Goal: Information Seeking & Learning: Check status

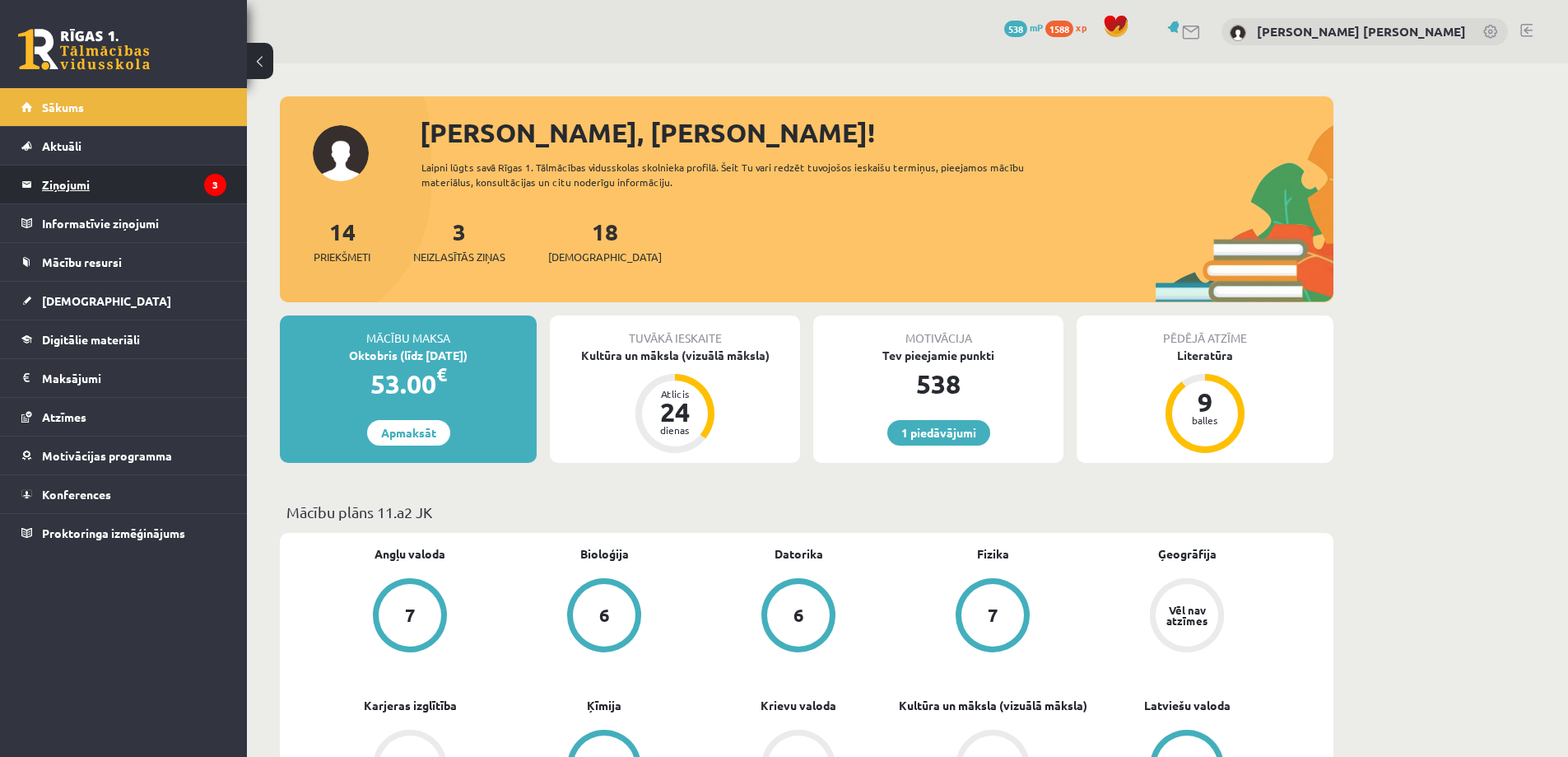
click at [169, 179] on legend "Ziņojumi 3" at bounding box center [134, 184] width 184 height 38
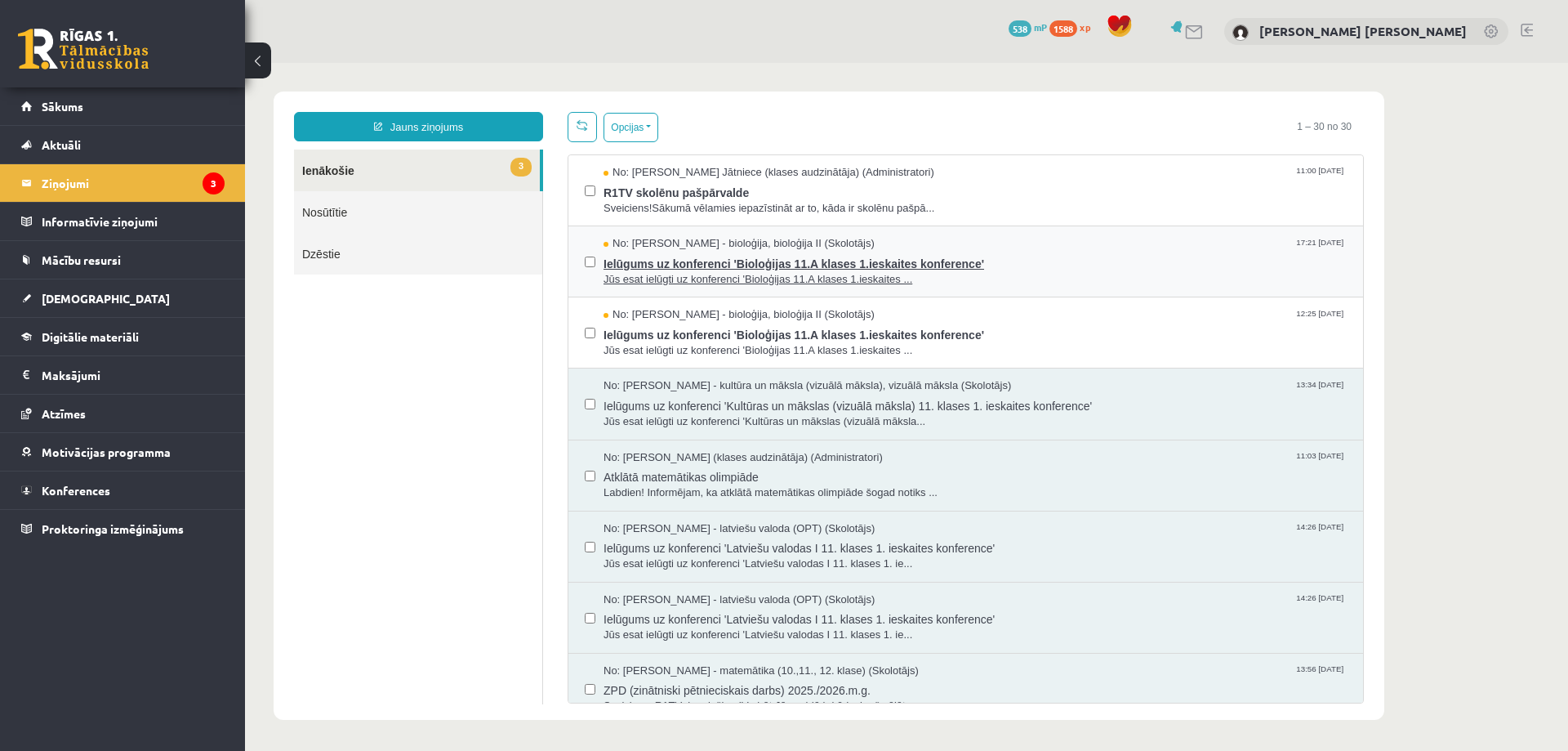
click at [688, 277] on span "Jūs esat ielūgti uz konferenci 'Bioloģijas 11.A klases 1.ieskaites ..." at bounding box center [976, 280] width 744 height 16
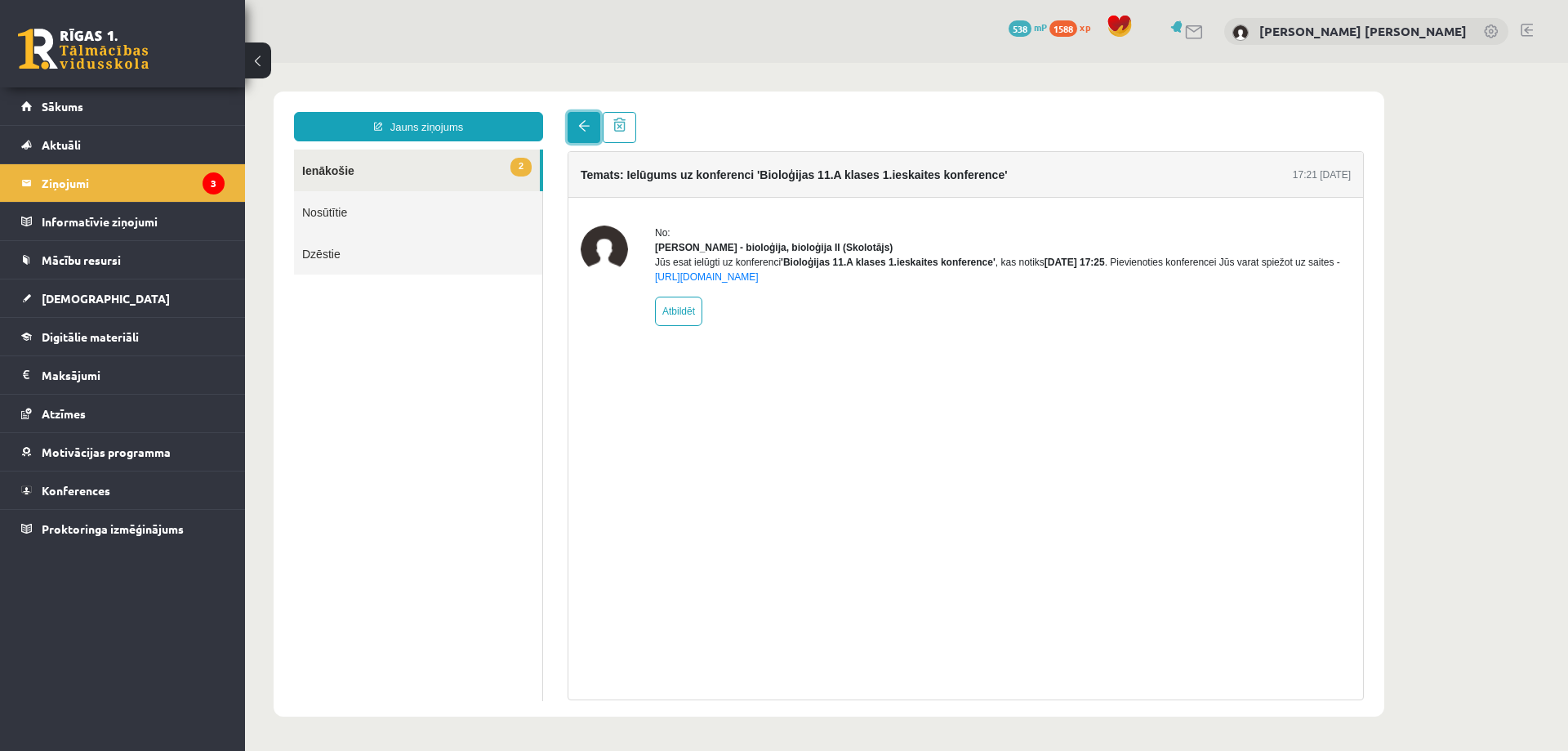
click at [588, 133] on link at bounding box center [584, 127] width 33 height 31
click at [429, 164] on link "2 Ienākošie" at bounding box center [417, 170] width 246 height 41
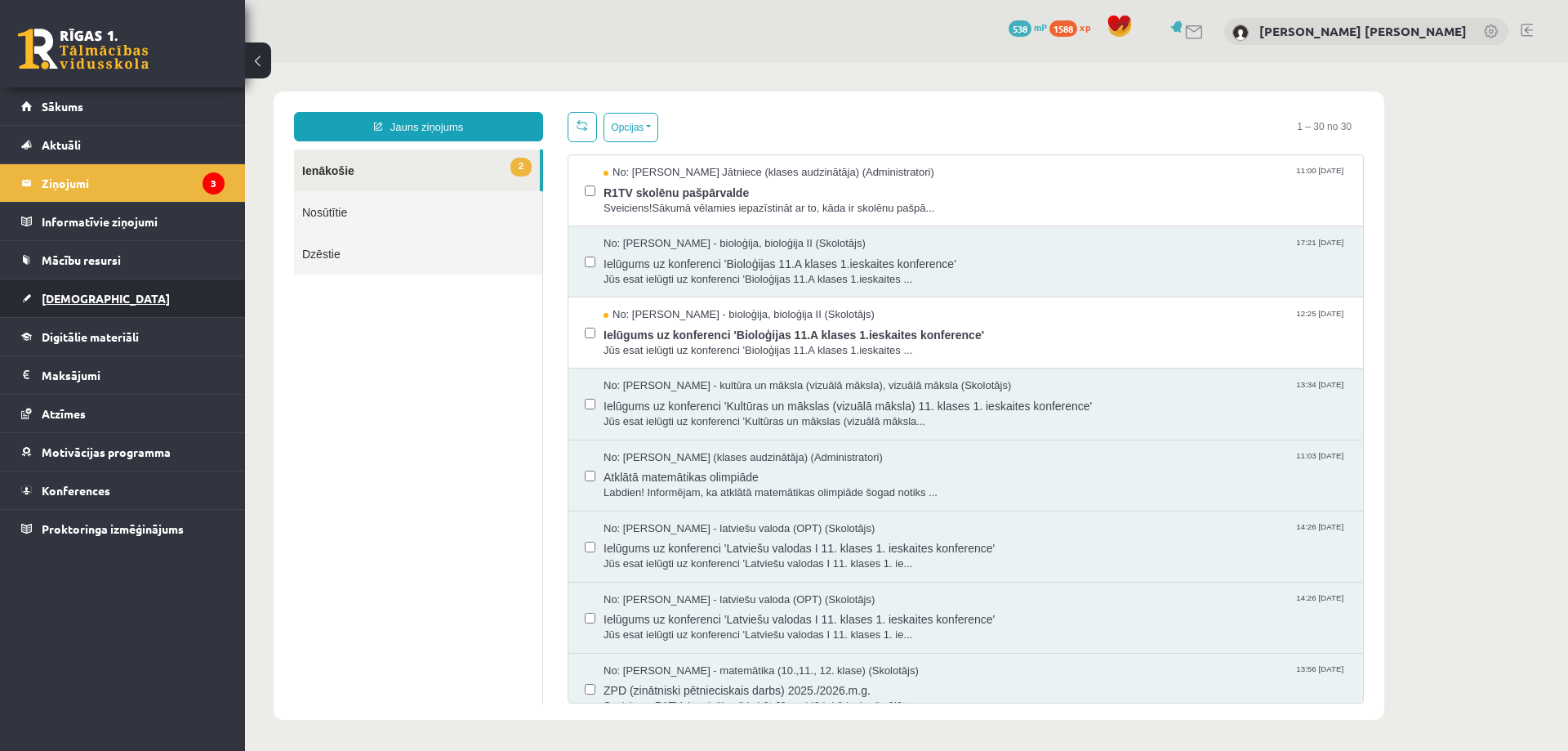
click at [86, 293] on span "[DEMOGRAPHIC_DATA]" at bounding box center [105, 298] width 128 height 15
